Goal: Task Accomplishment & Management: Complete application form

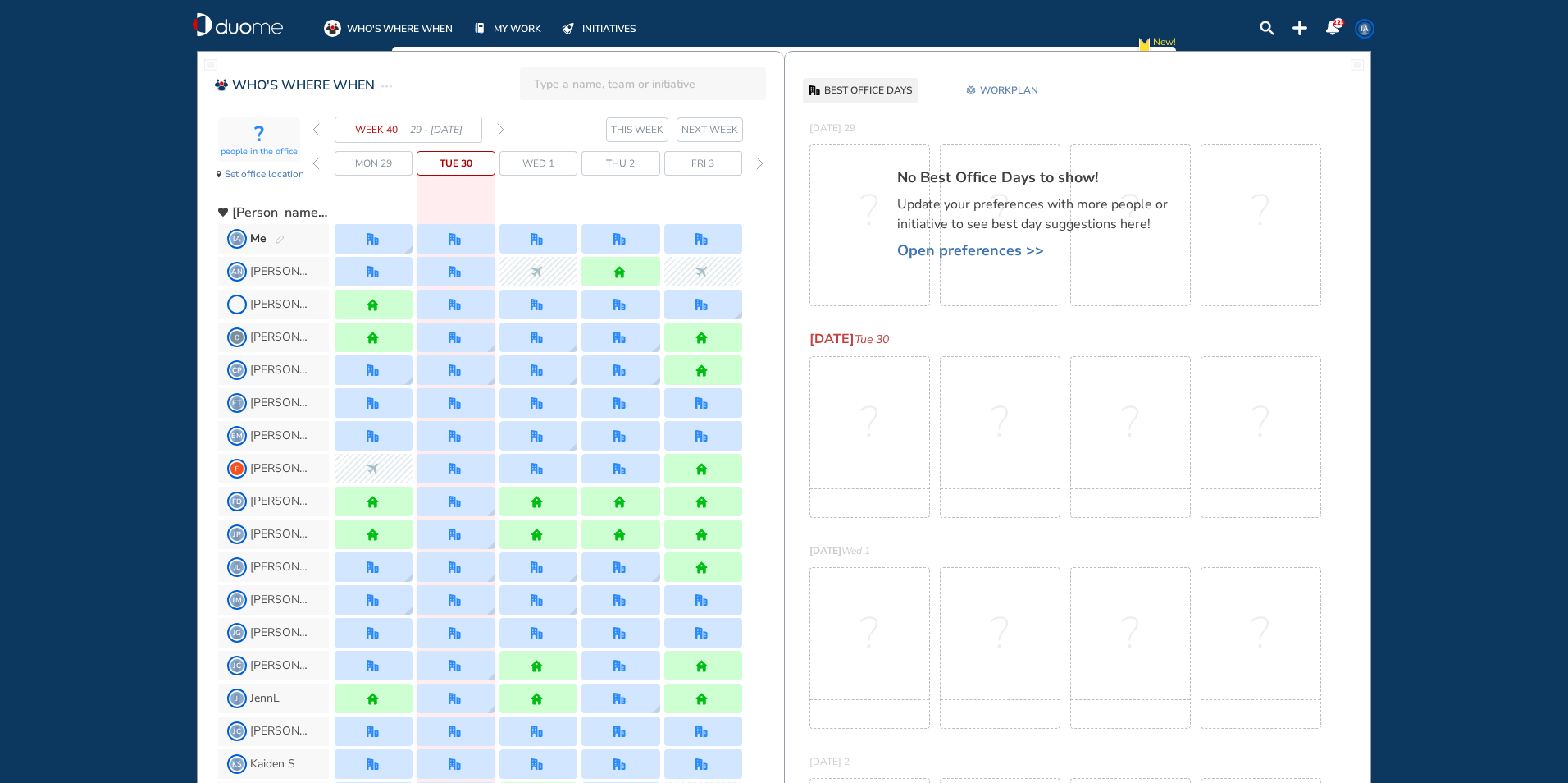
click at [564, 89] on input "search" at bounding box center [648, 83] width 228 height 36
click at [502, 126] on img "forward week" at bounding box center [501, 129] width 8 height 13
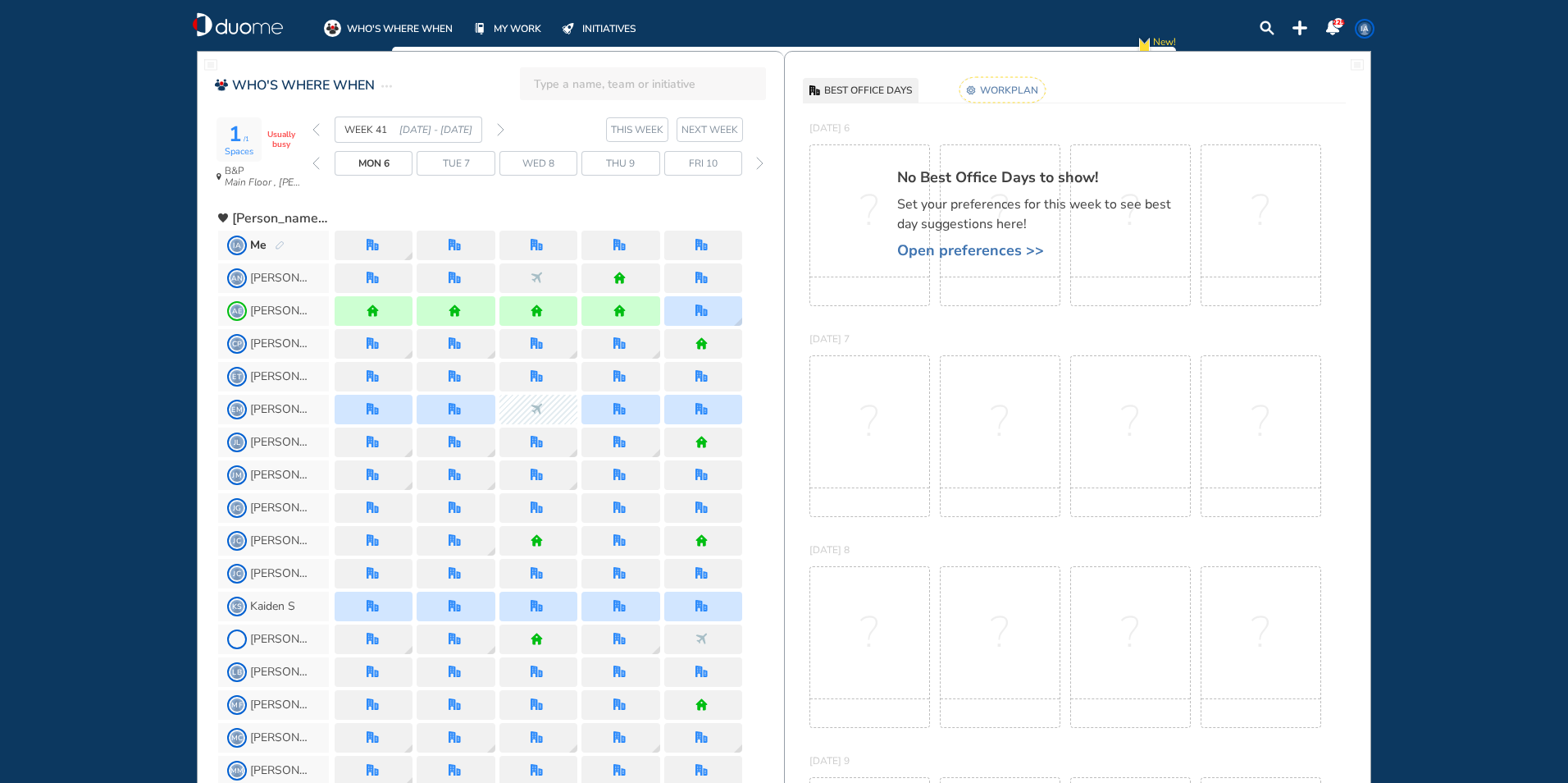
click at [274, 239] on div "Me" at bounding box center [267, 245] width 34 height 16
click at [278, 246] on img "pen-edit" at bounding box center [279, 245] width 9 height 10
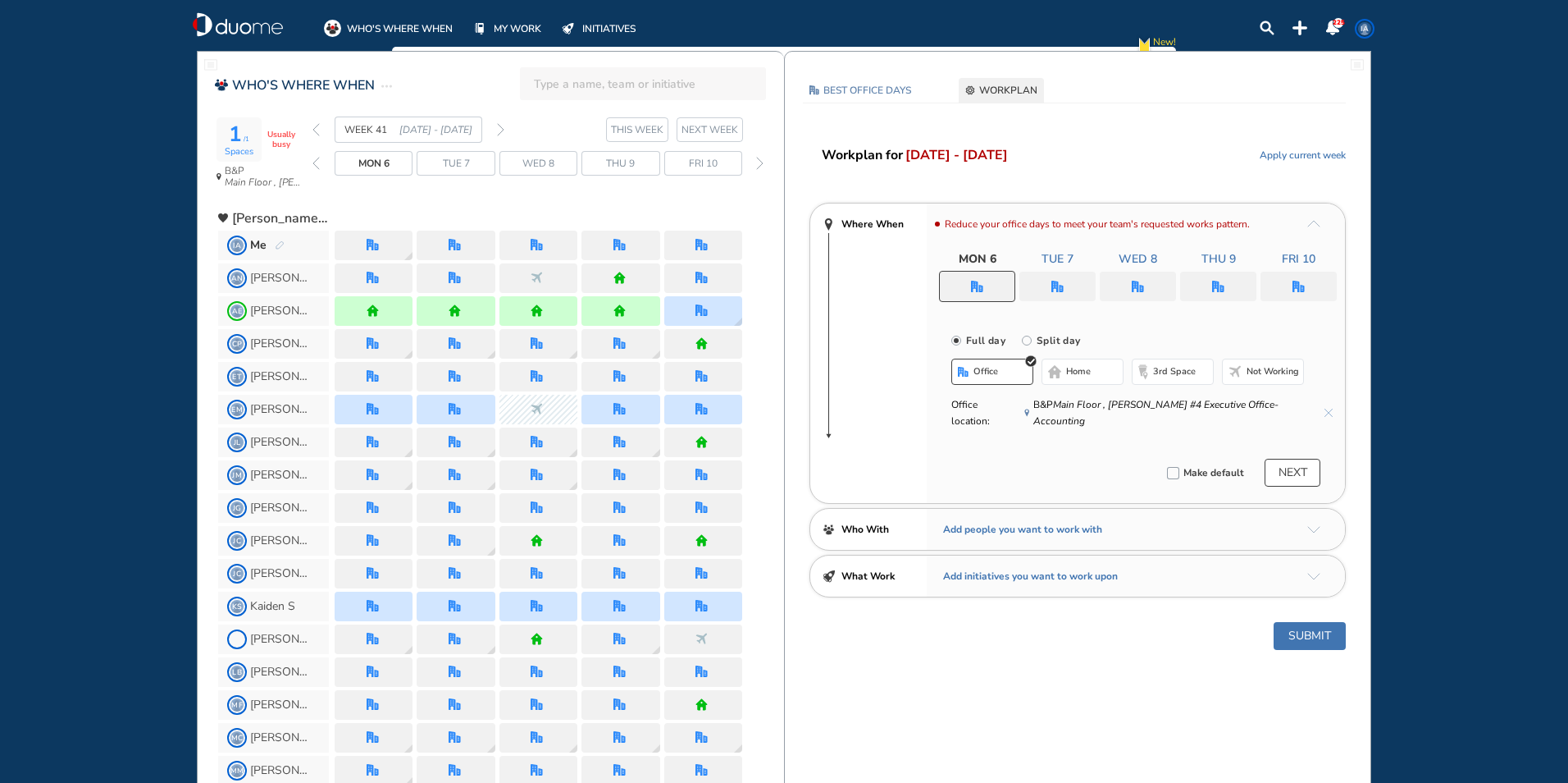
click at [1073, 286] on div at bounding box center [1057, 287] width 77 height 29
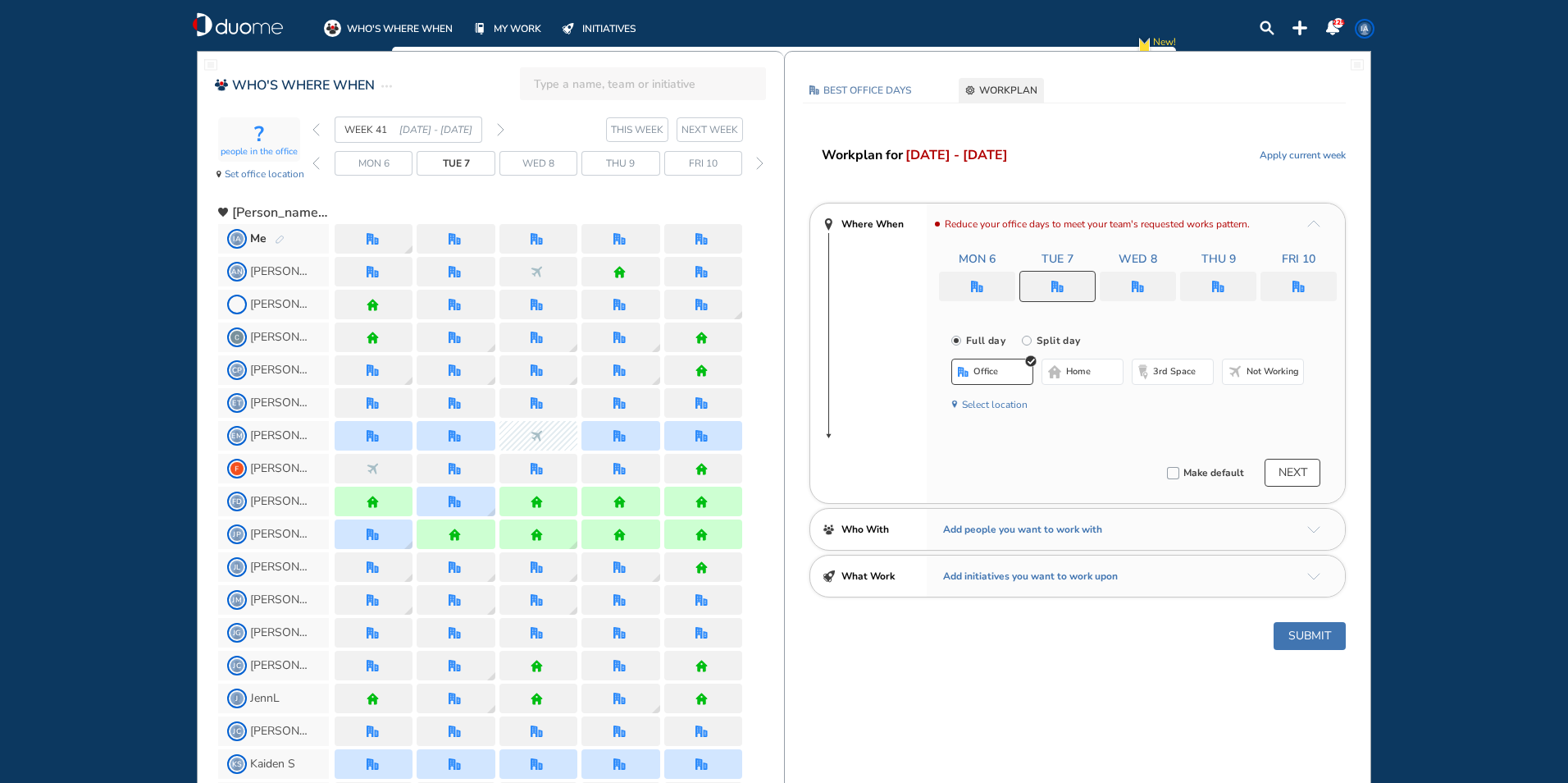
click at [1059, 286] on img "office" at bounding box center [1058, 287] width 12 height 12
click at [1071, 367] on span "home" at bounding box center [1079, 371] width 25 height 13
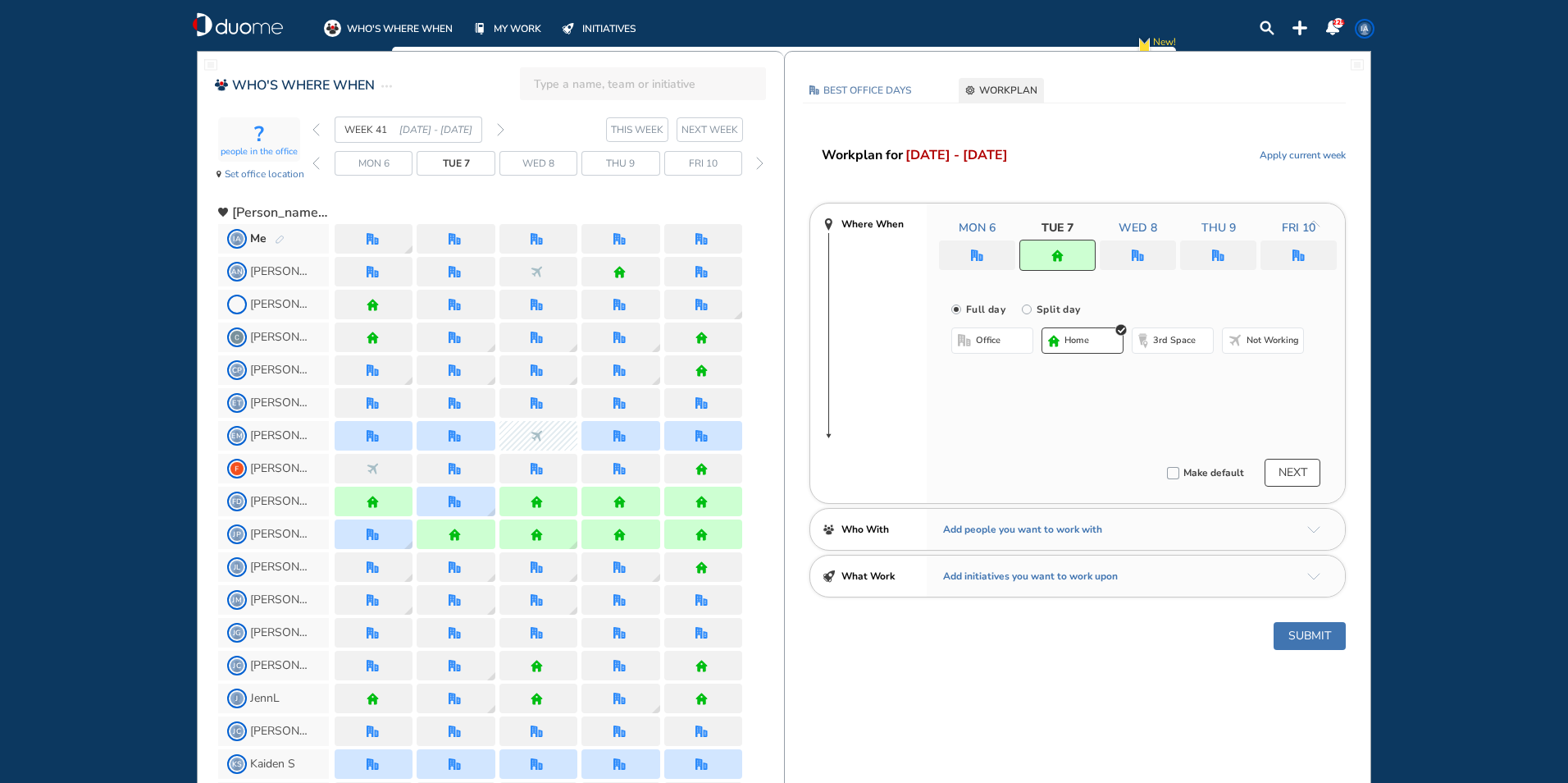
click at [1298, 250] on img "office" at bounding box center [1299, 256] width 12 height 12
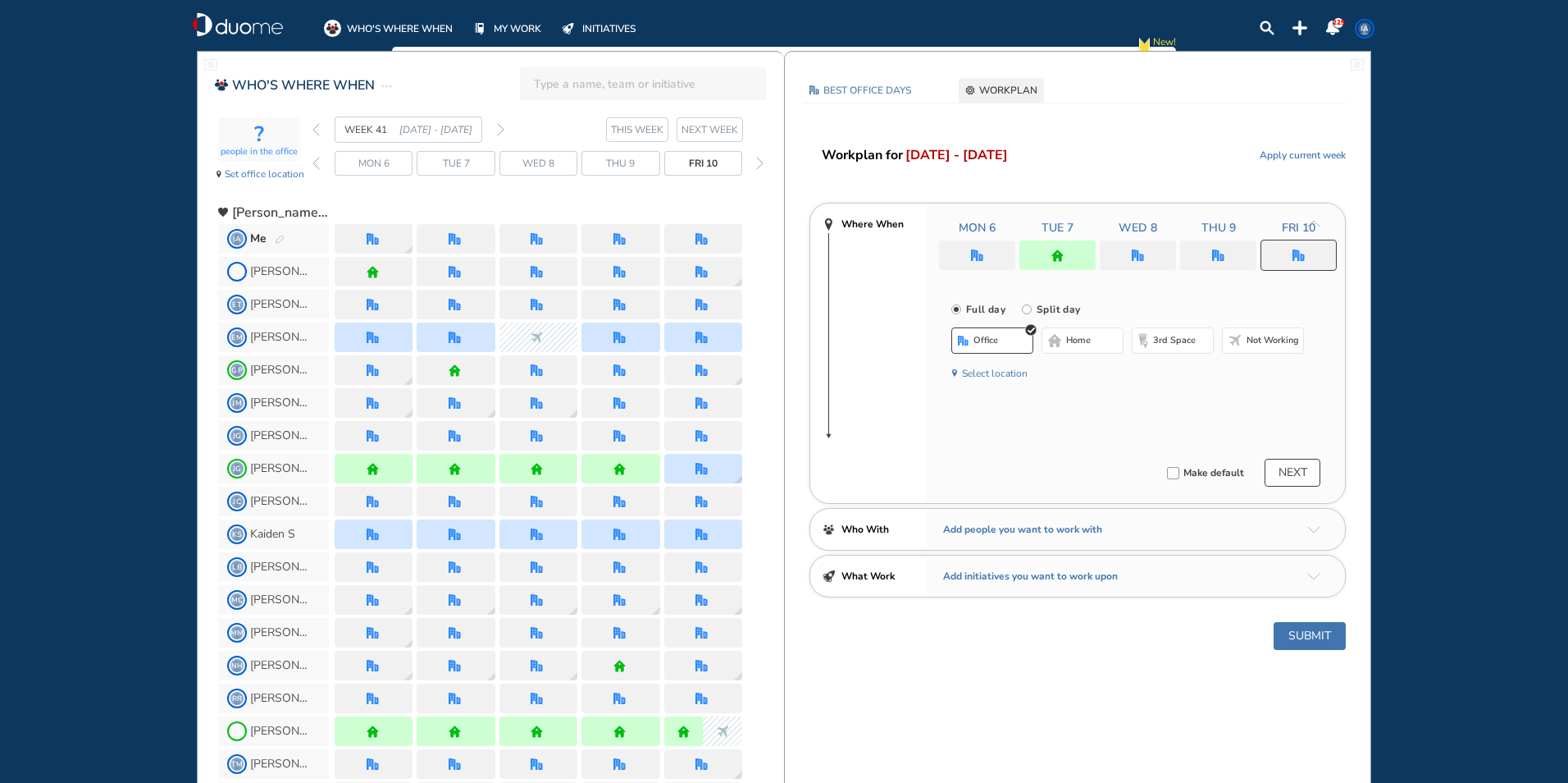
click at [1248, 335] on span "Not working" at bounding box center [1273, 340] width 52 height 13
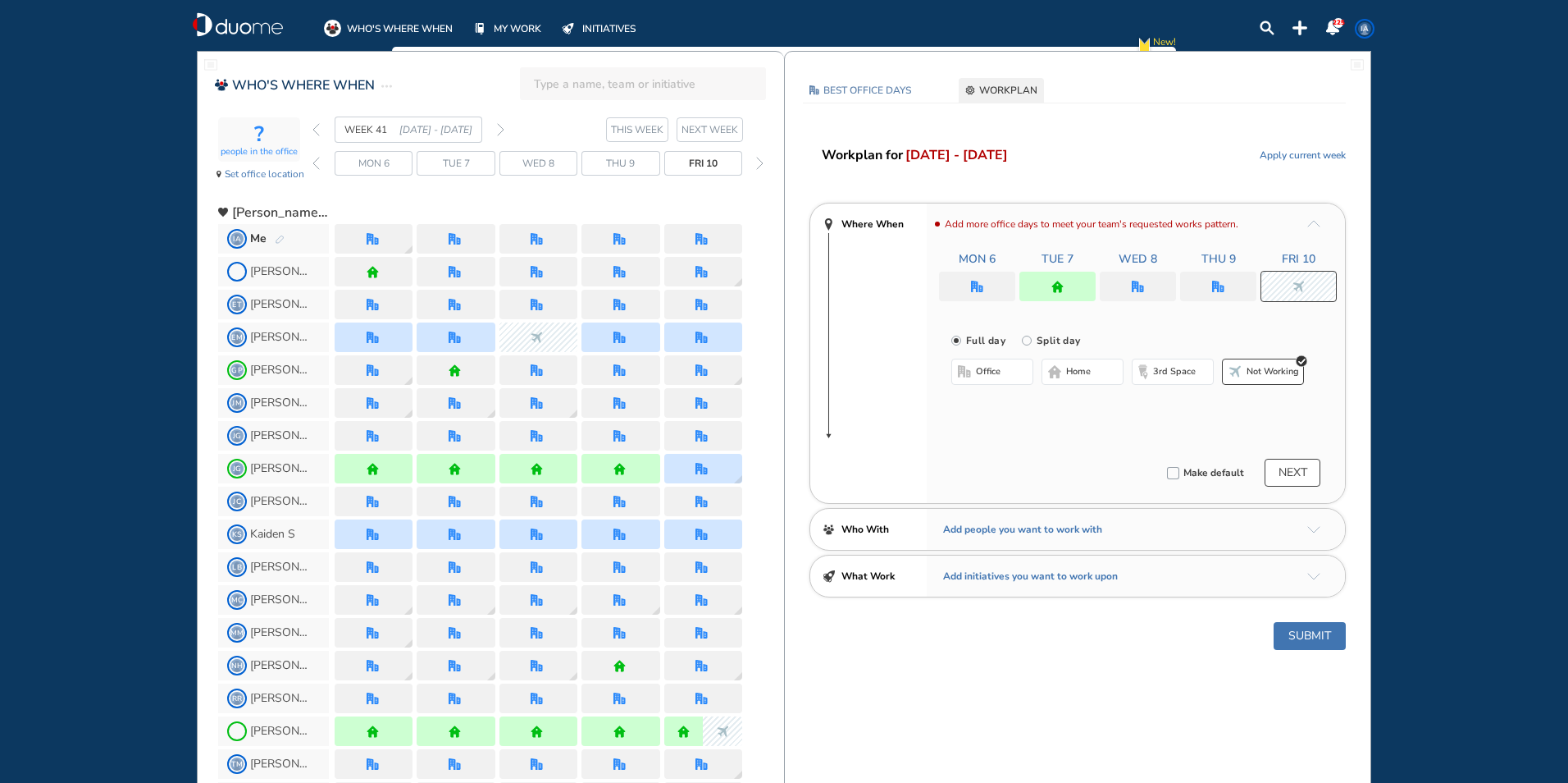
click at [1301, 631] on button "Submit" at bounding box center [1310, 636] width 72 height 28
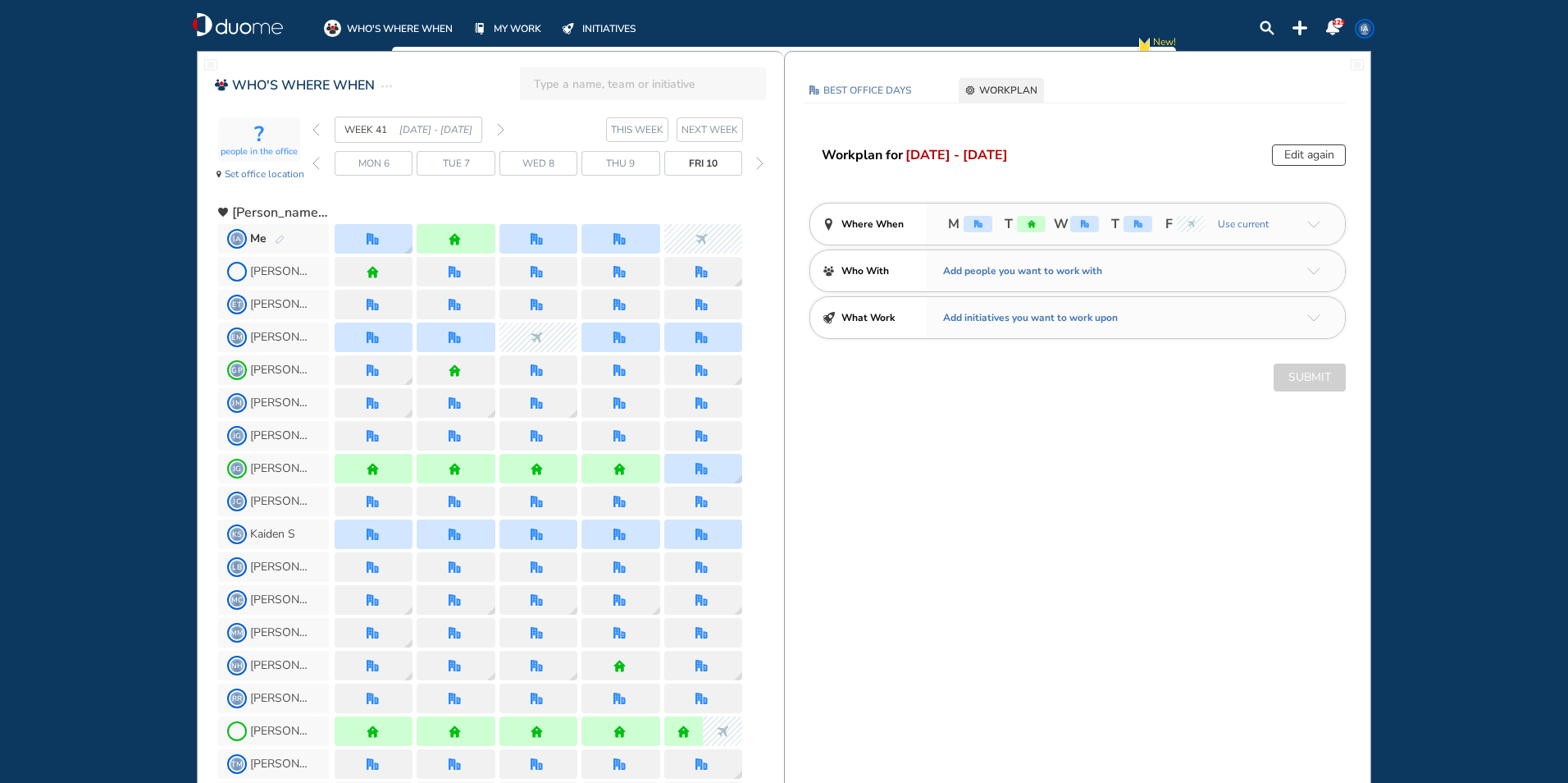
click at [494, 124] on div "WEEK 41 [DATE] - [DATE]" at bounding box center [408, 129] width 192 height 27
click at [496, 126] on div "WEEK 41 [DATE] - [DATE]" at bounding box center [408, 129] width 192 height 27
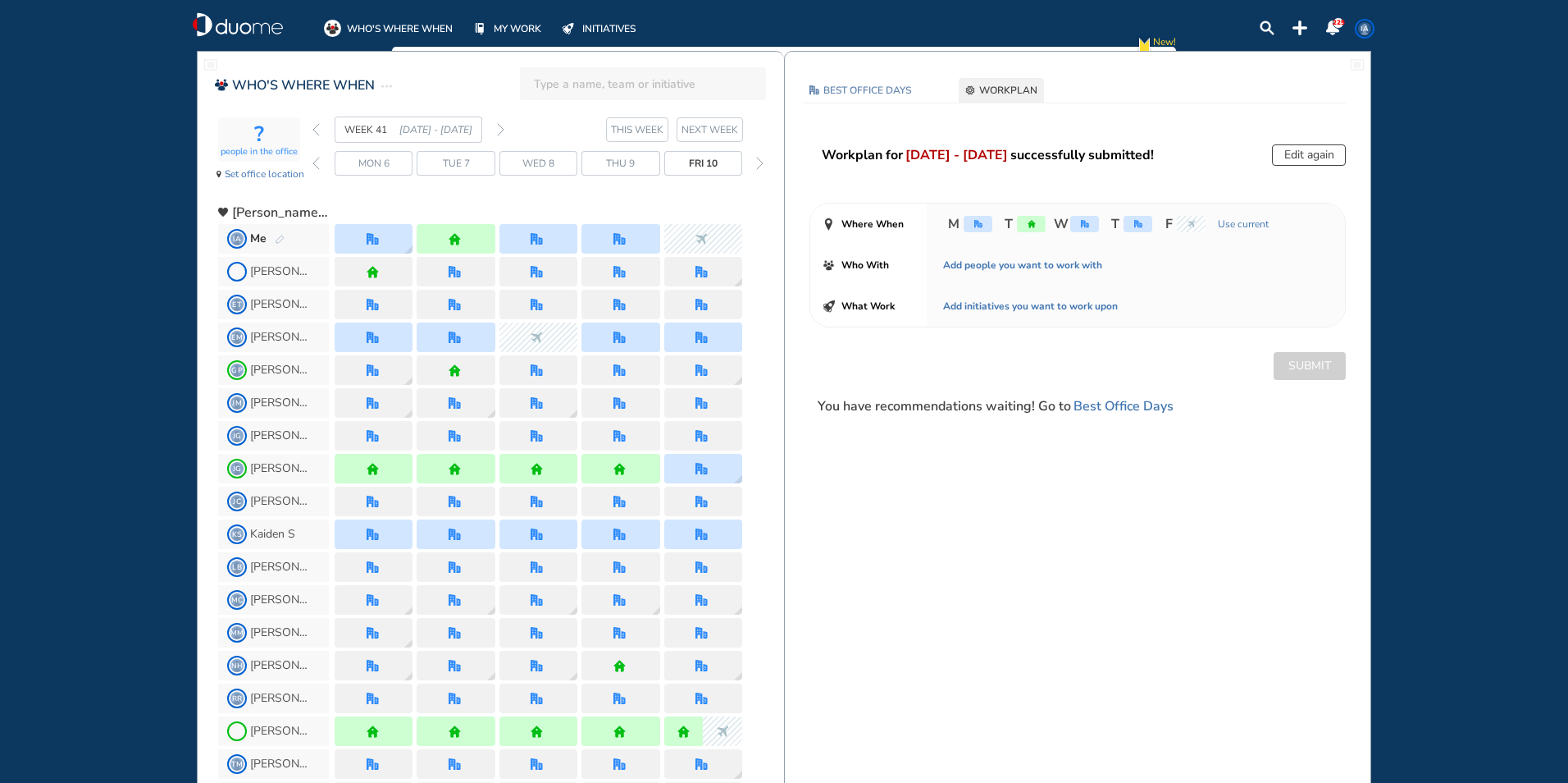
click at [499, 127] on img "forward week" at bounding box center [501, 129] width 8 height 13
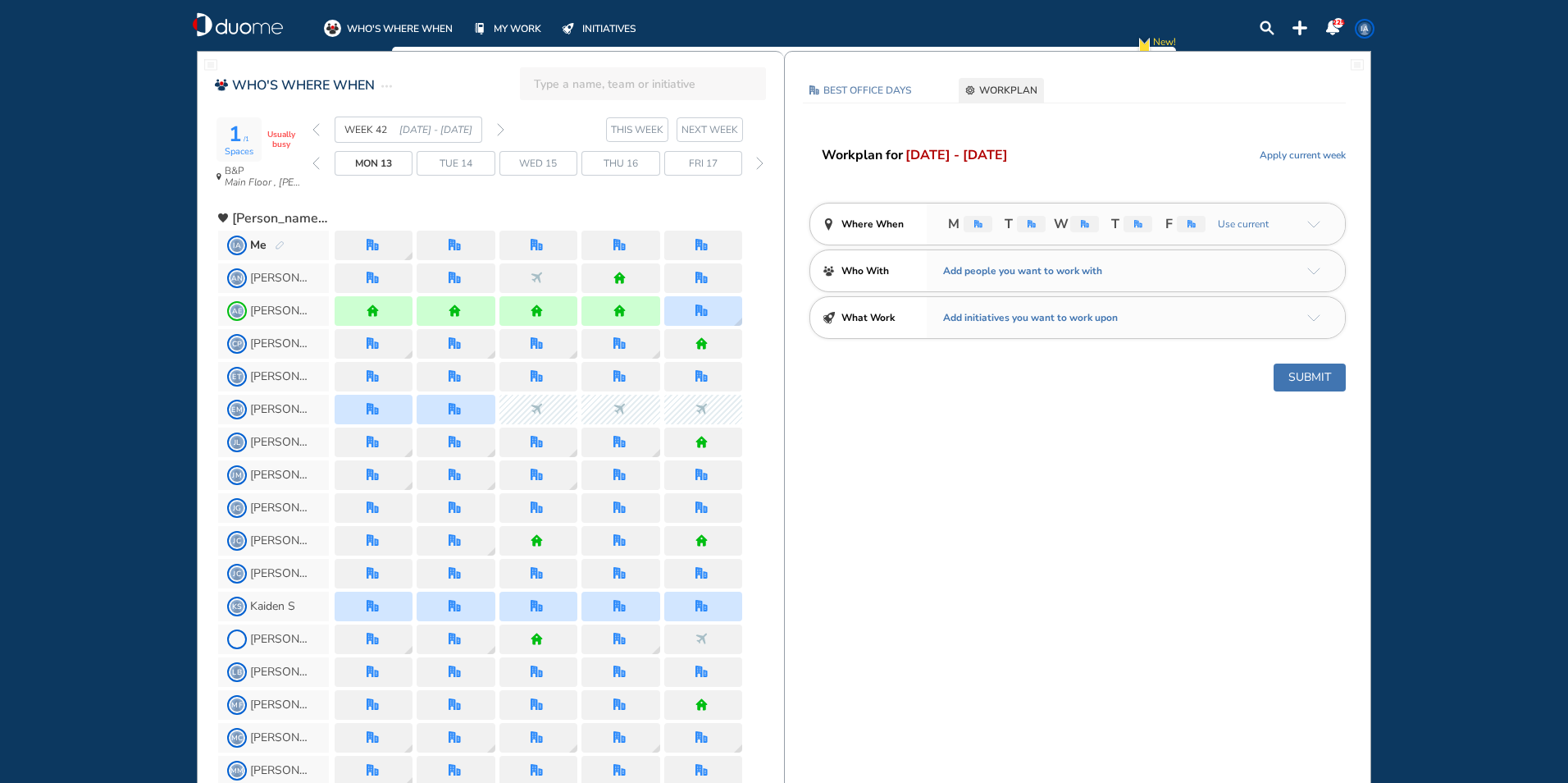
click at [319, 128] on img "back week" at bounding box center [316, 129] width 8 height 13
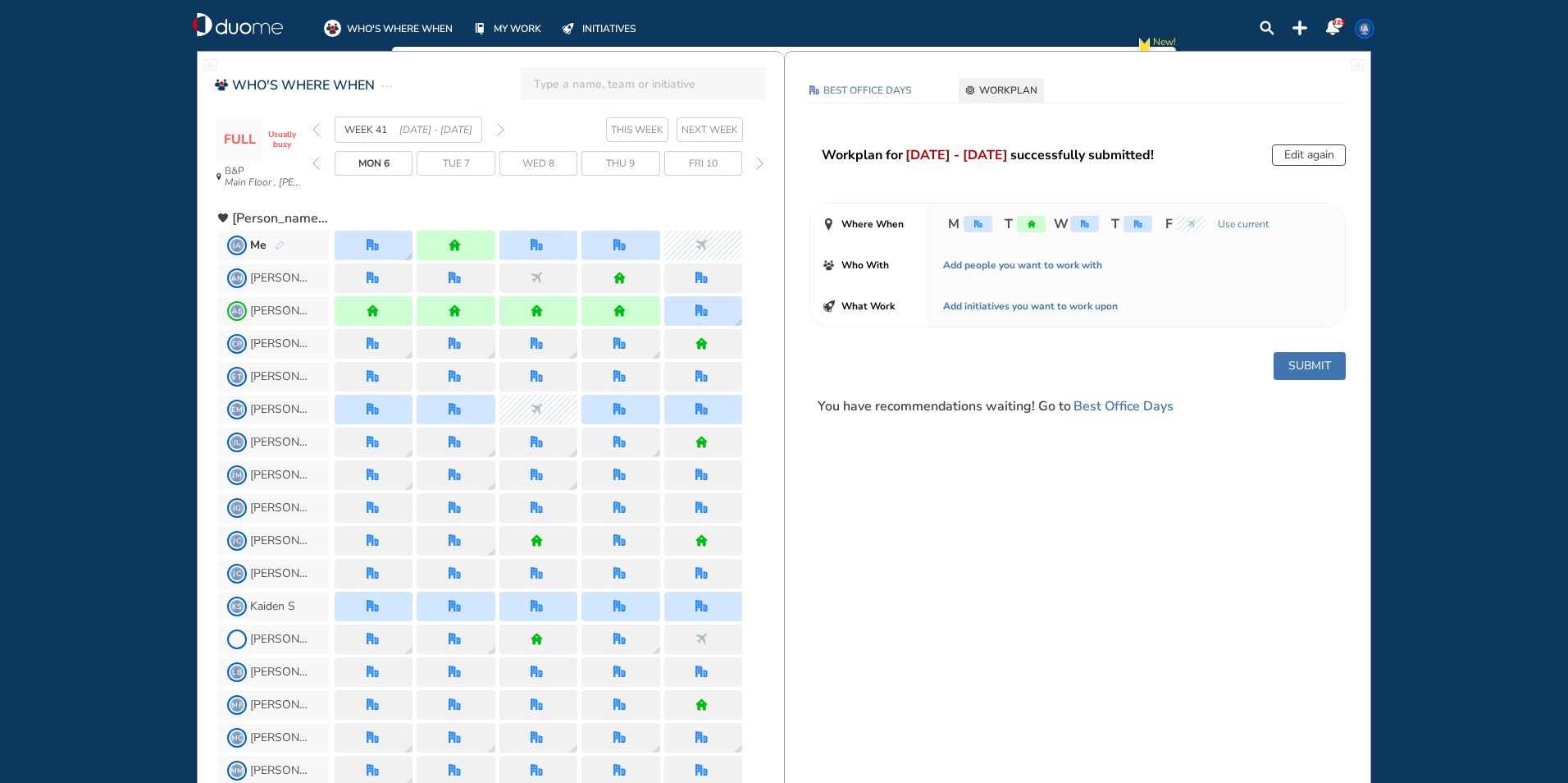
click at [496, 129] on div "WEEK 41 [DATE] - [DATE]" at bounding box center [408, 129] width 192 height 27
click at [498, 127] on img "forward week" at bounding box center [501, 129] width 8 height 13
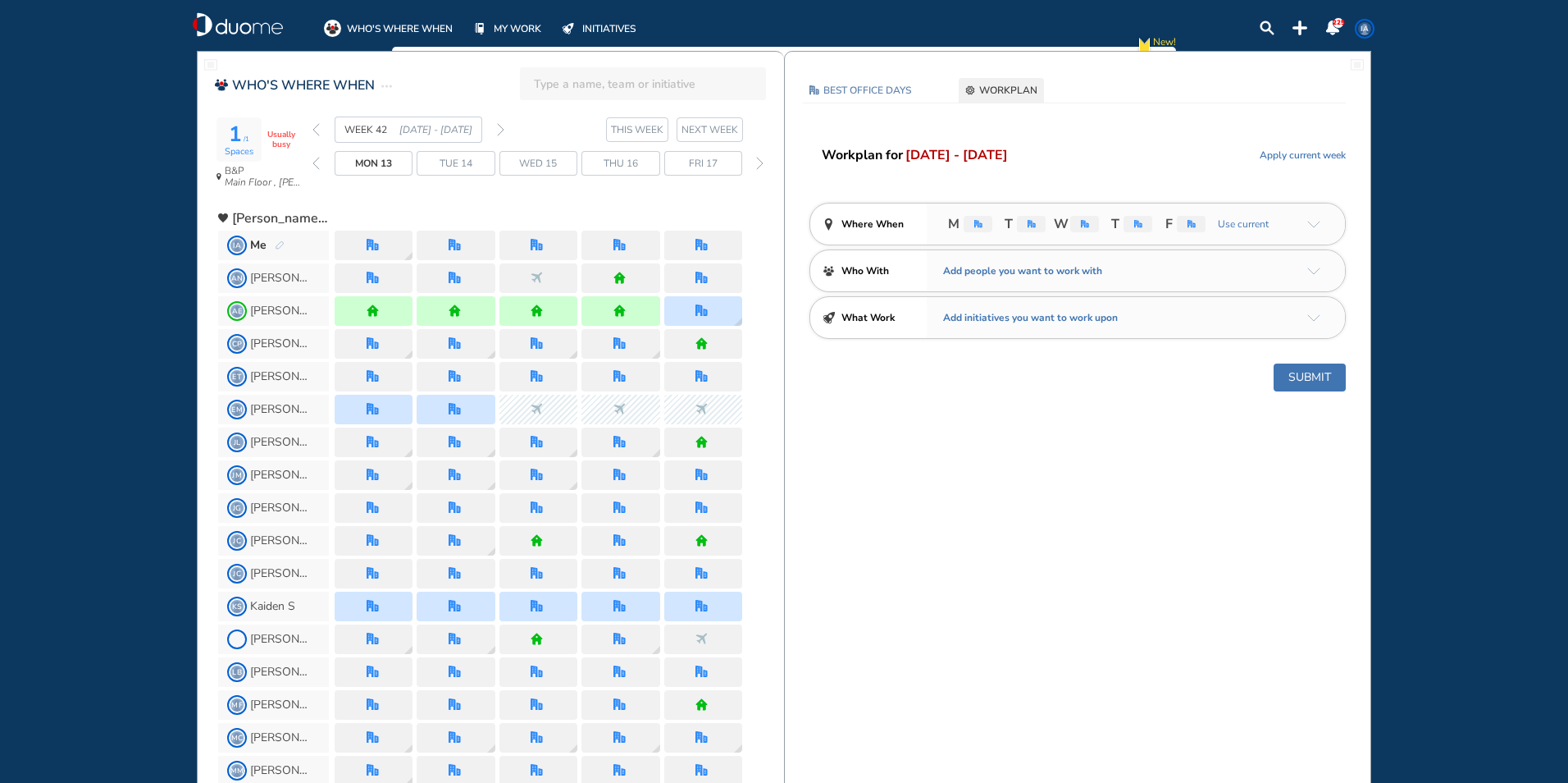
click at [501, 130] on img "forward week" at bounding box center [501, 129] width 8 height 13
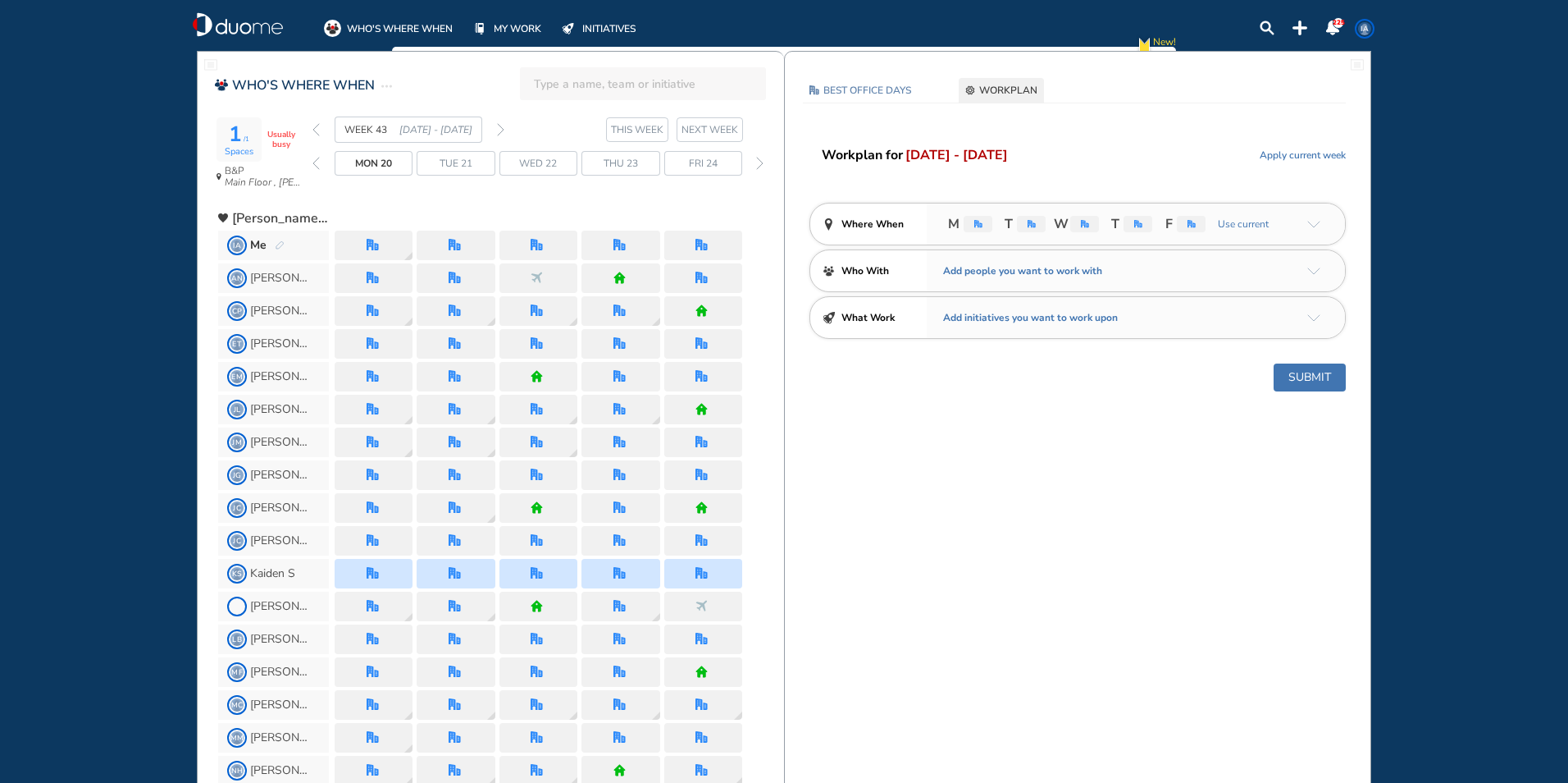
click at [276, 244] on img "pen-edit" at bounding box center [279, 245] width 9 height 10
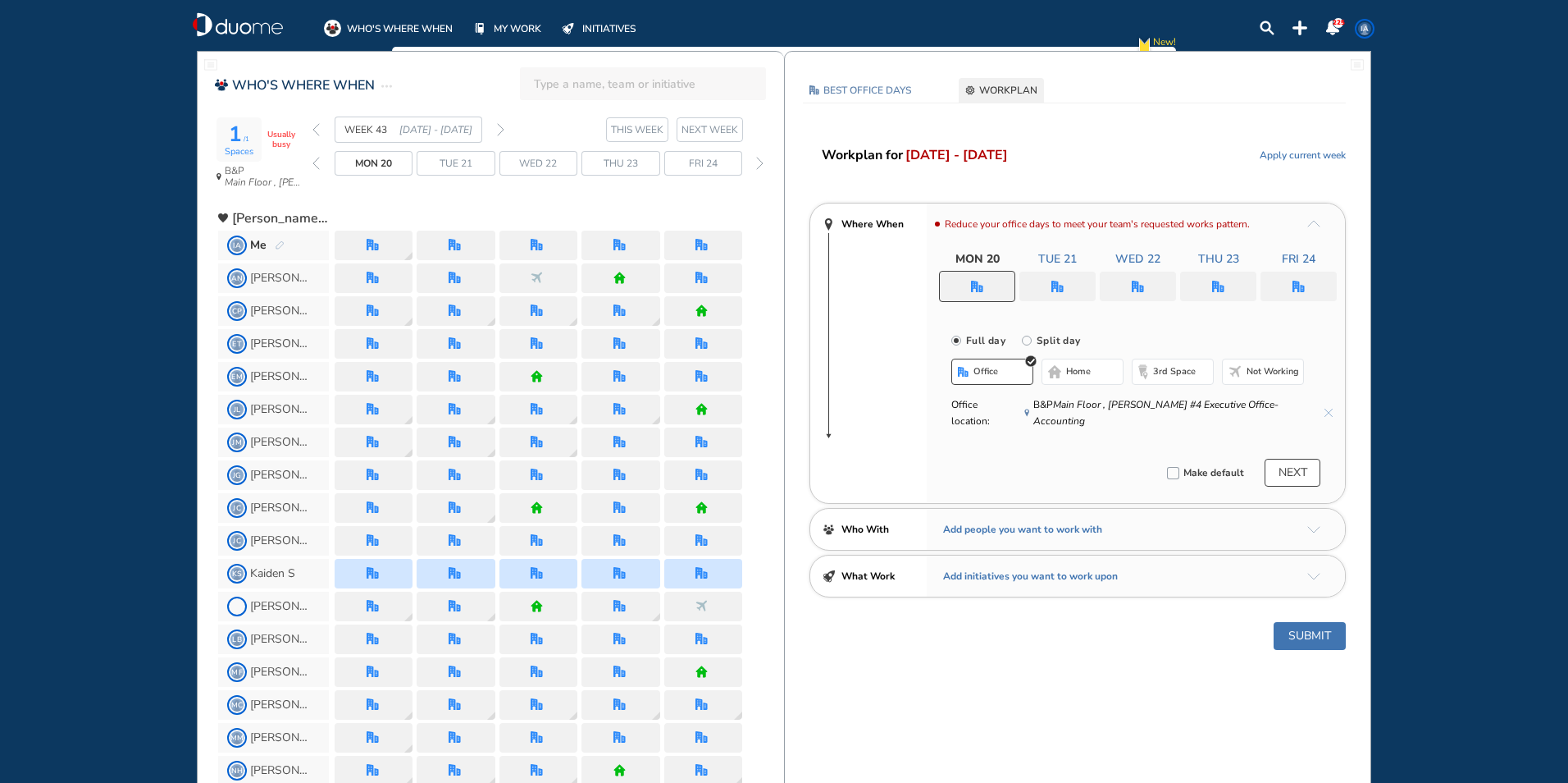
click at [1048, 277] on div at bounding box center [1057, 287] width 77 height 29
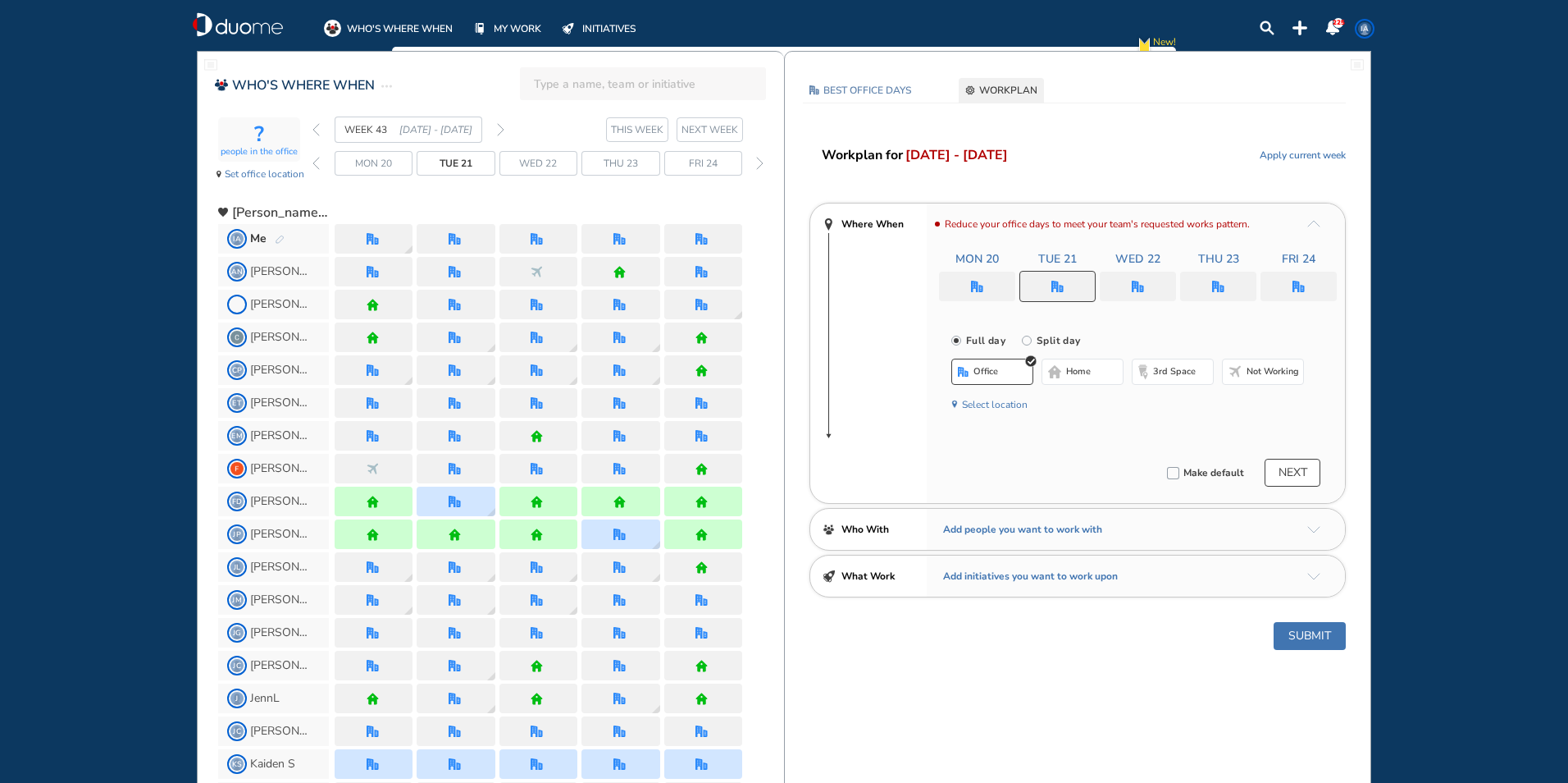
click at [1066, 378] on button "home" at bounding box center [1082, 372] width 82 height 27
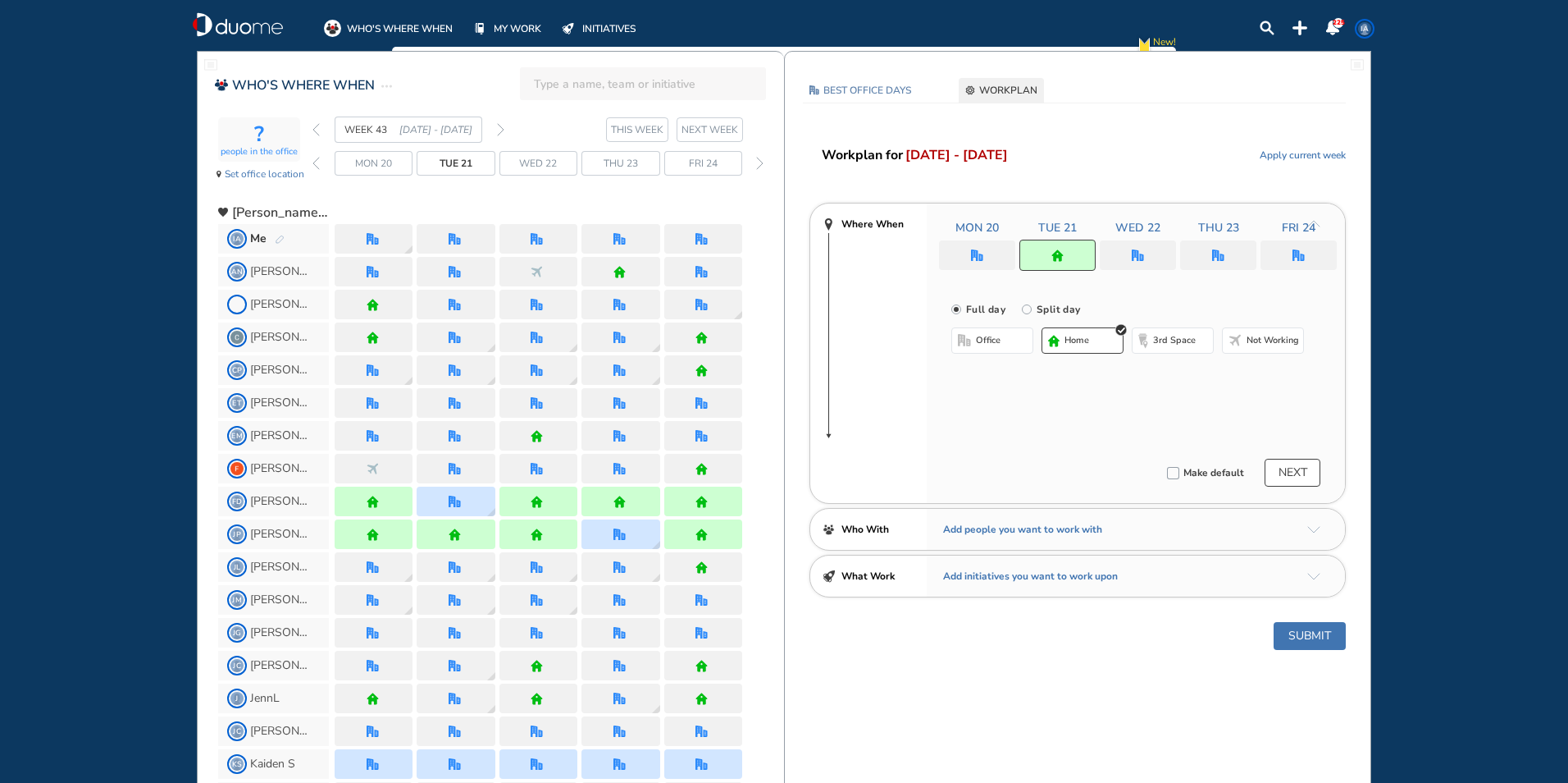
click at [1307, 638] on button "Submit" at bounding box center [1310, 636] width 72 height 28
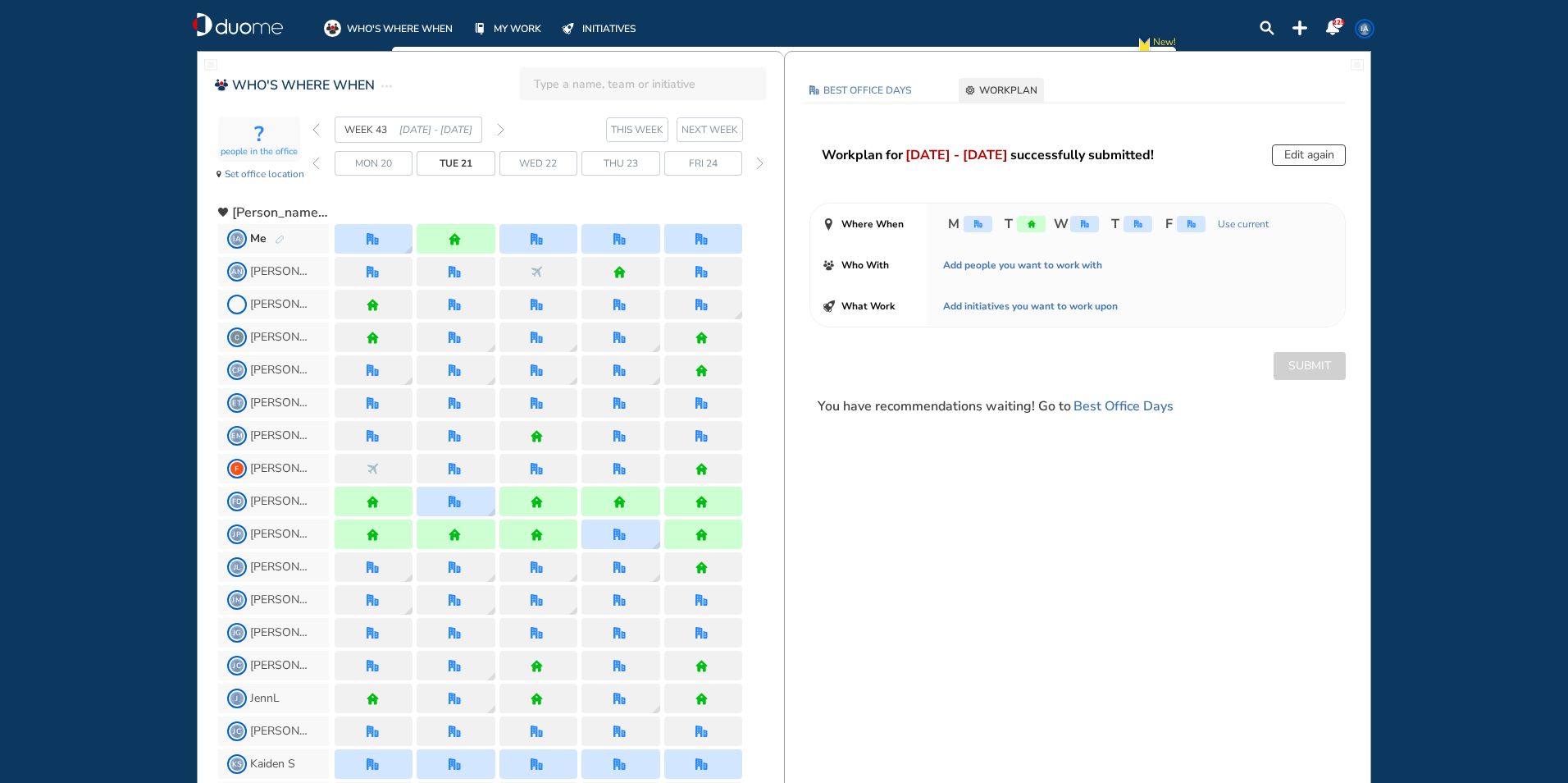
click at [557, 80] on input "search" at bounding box center [648, 83] width 228 height 36
click at [567, 127] on span "[PERSON_NAME]" at bounding box center [599, 126] width 92 height 11
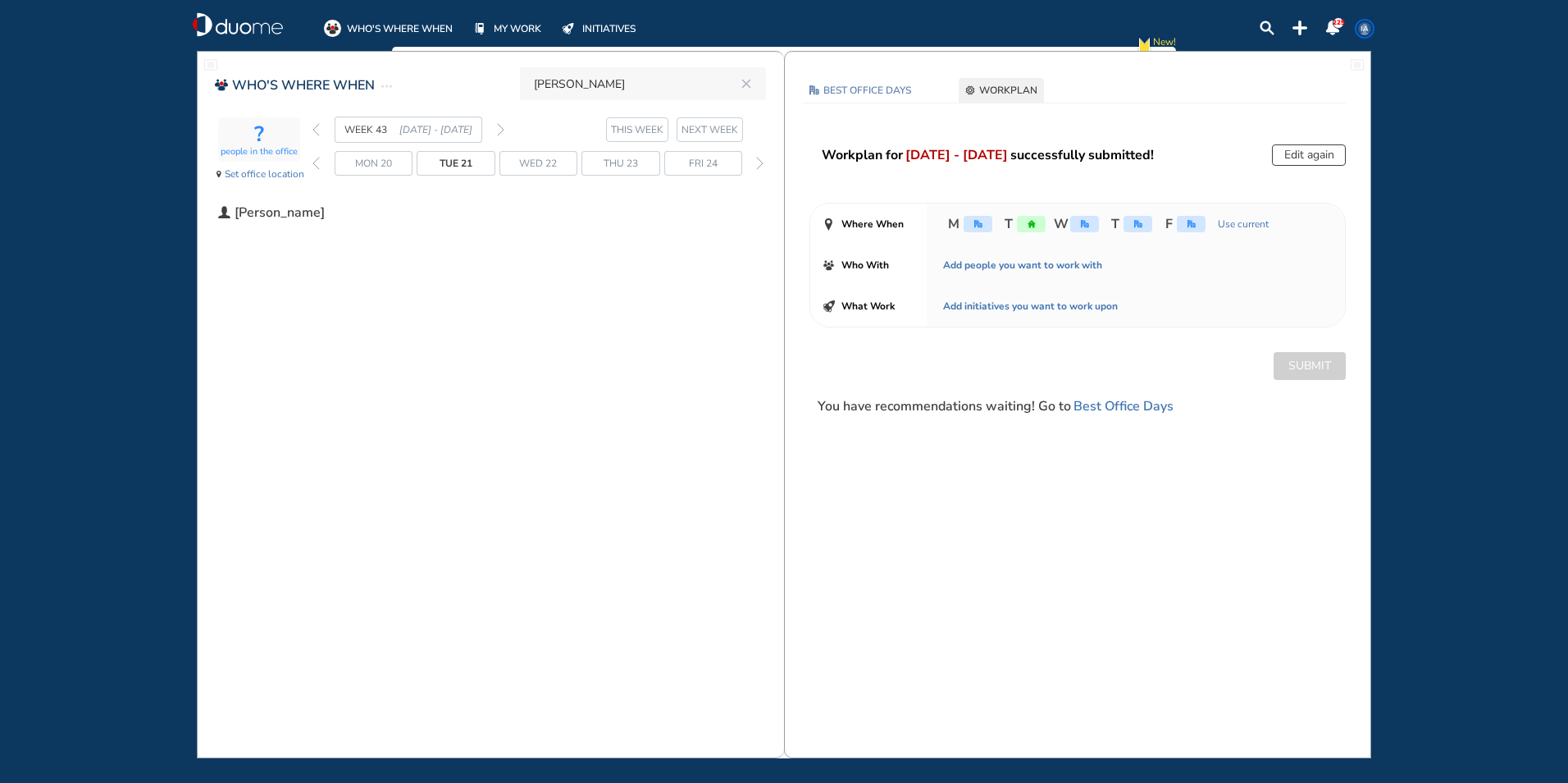
type input "[PERSON_NAME]"
click button "submit" at bounding box center [0, 0] width 0 height 0
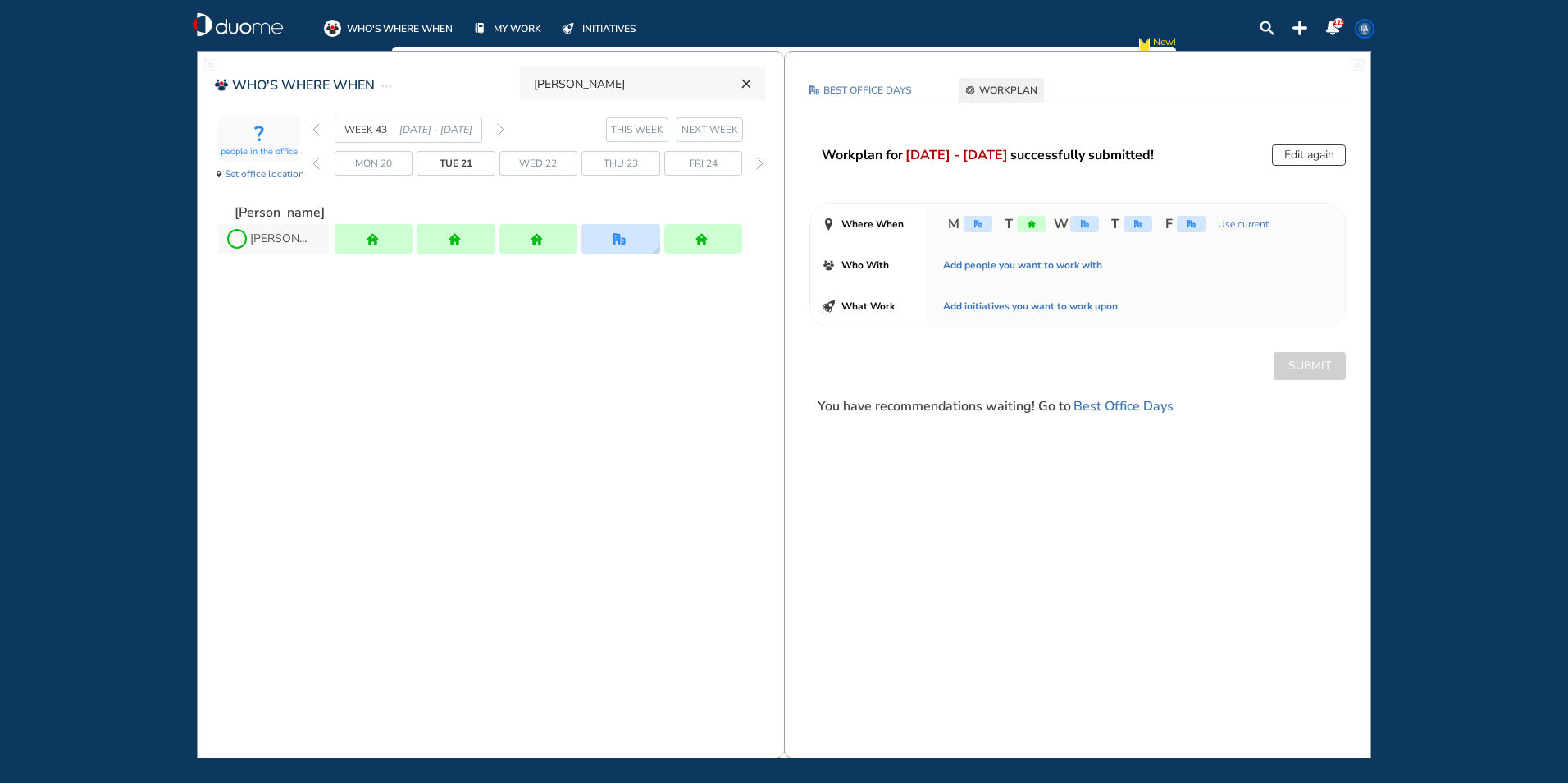
click at [751, 77] on icon "reset" at bounding box center [746, 83] width 16 height 15
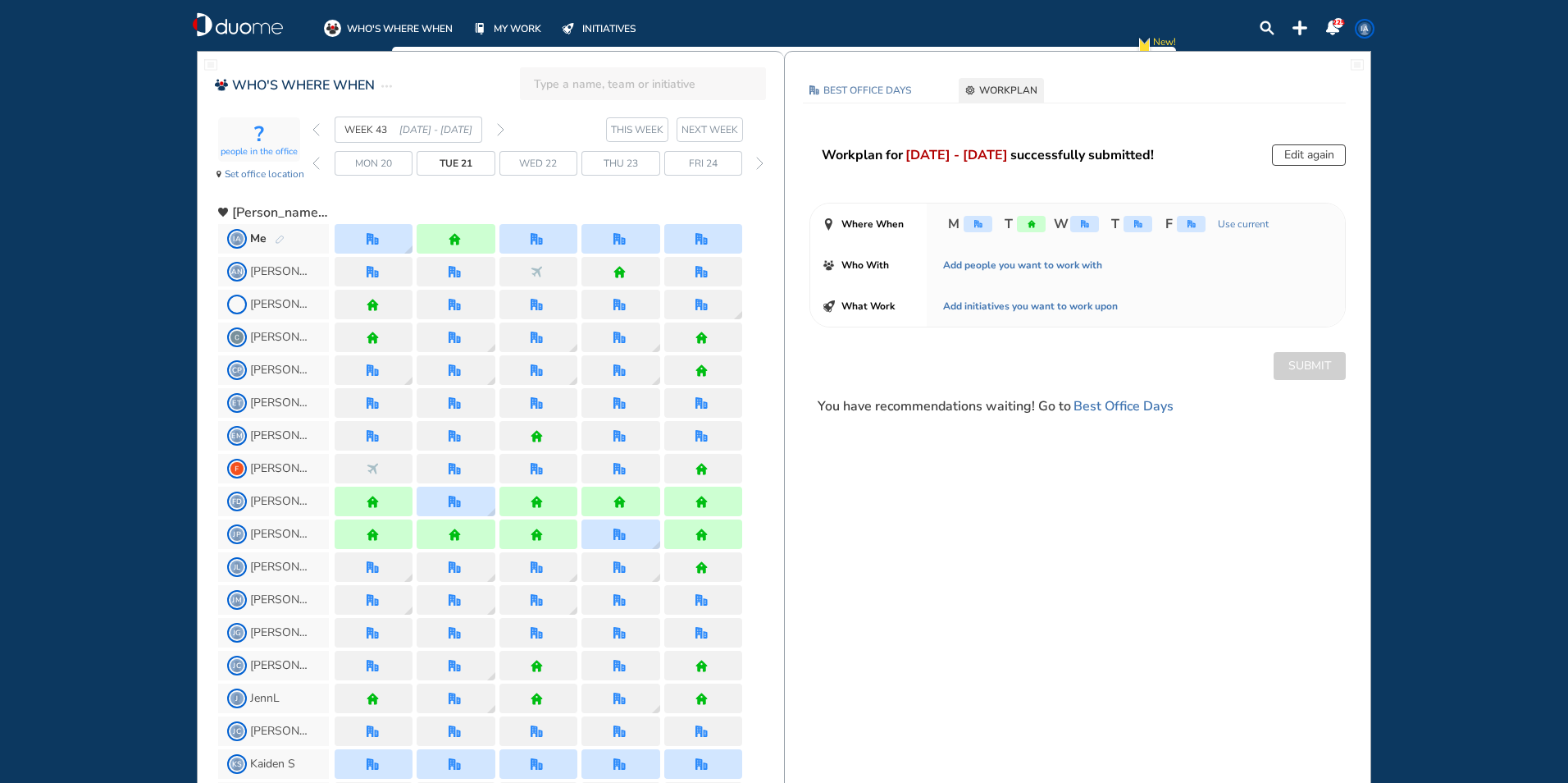
click at [569, 91] on input "search" at bounding box center [648, 83] width 228 height 36
click at [593, 126] on span "[PERSON_NAME]" at bounding box center [599, 126] width 92 height 11
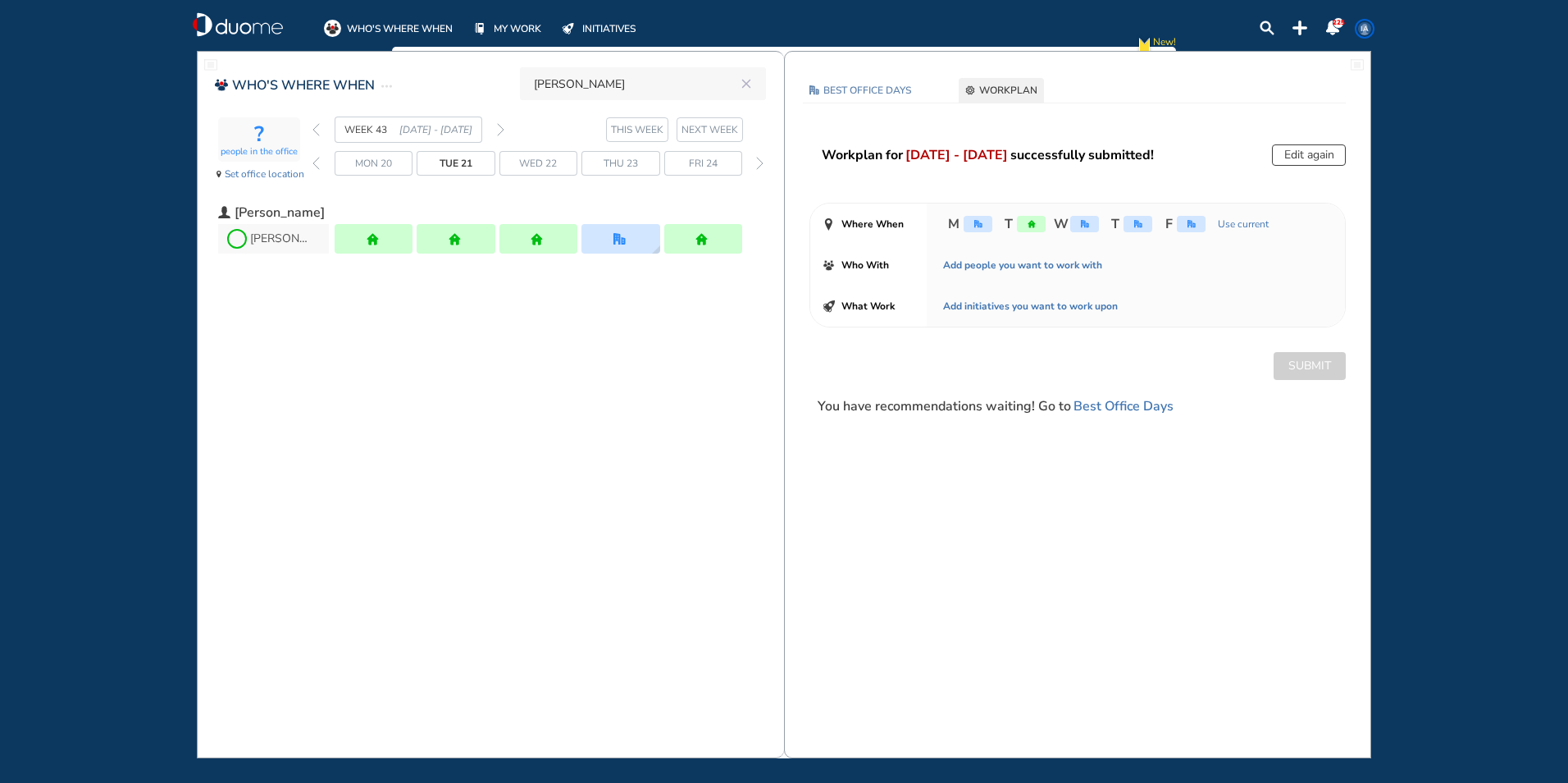
type input "[PERSON_NAME]"
click at [1360, 24] on span "IA" at bounding box center [1364, 28] width 13 height 13
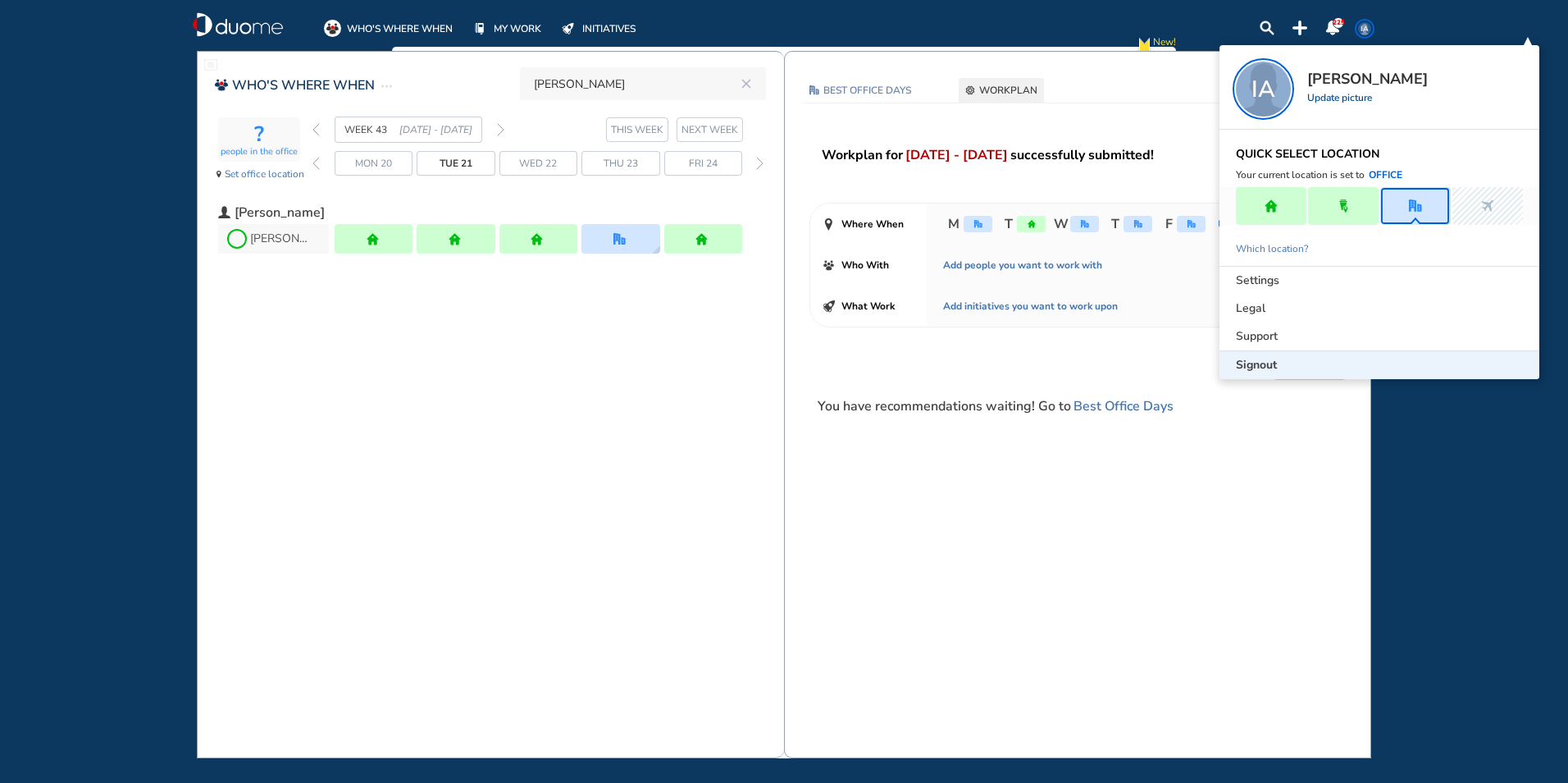
click at [1248, 370] on span "Signout" at bounding box center [1257, 365] width 41 height 16
